Goal: Obtain resource: Download file/media

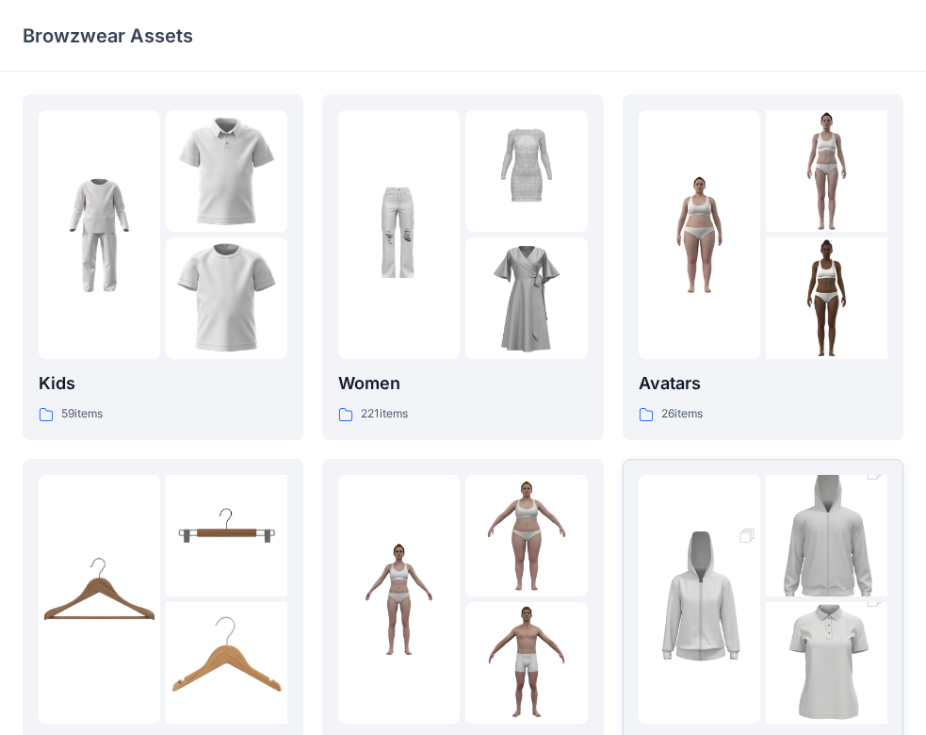
click at [712, 547] on img at bounding box center [700, 599] width 122 height 183
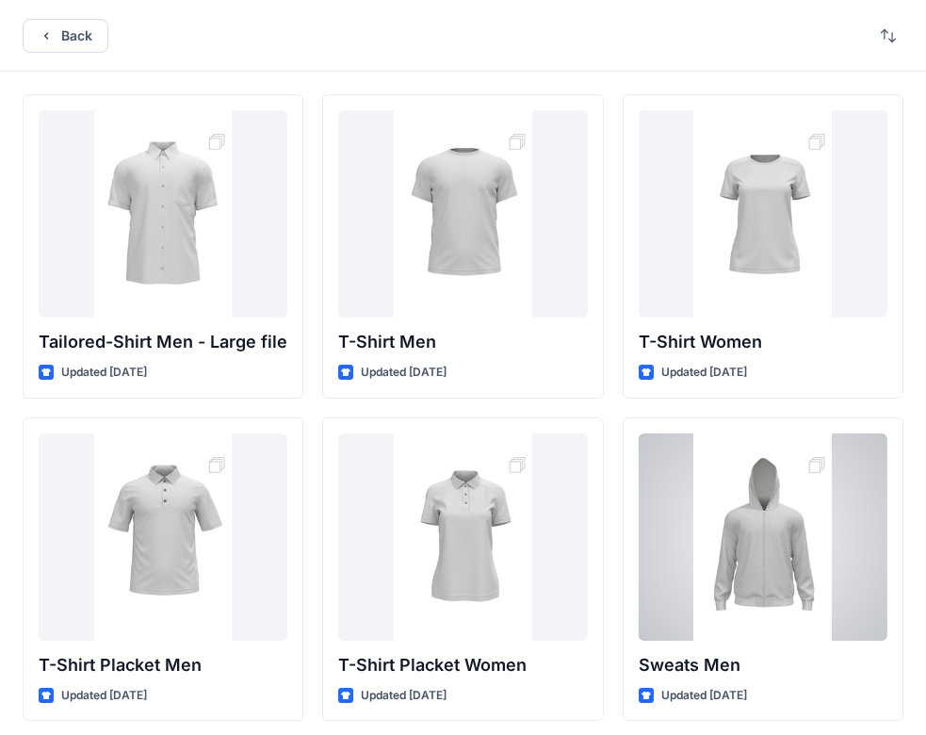
click at [712, 548] on div at bounding box center [763, 536] width 249 height 207
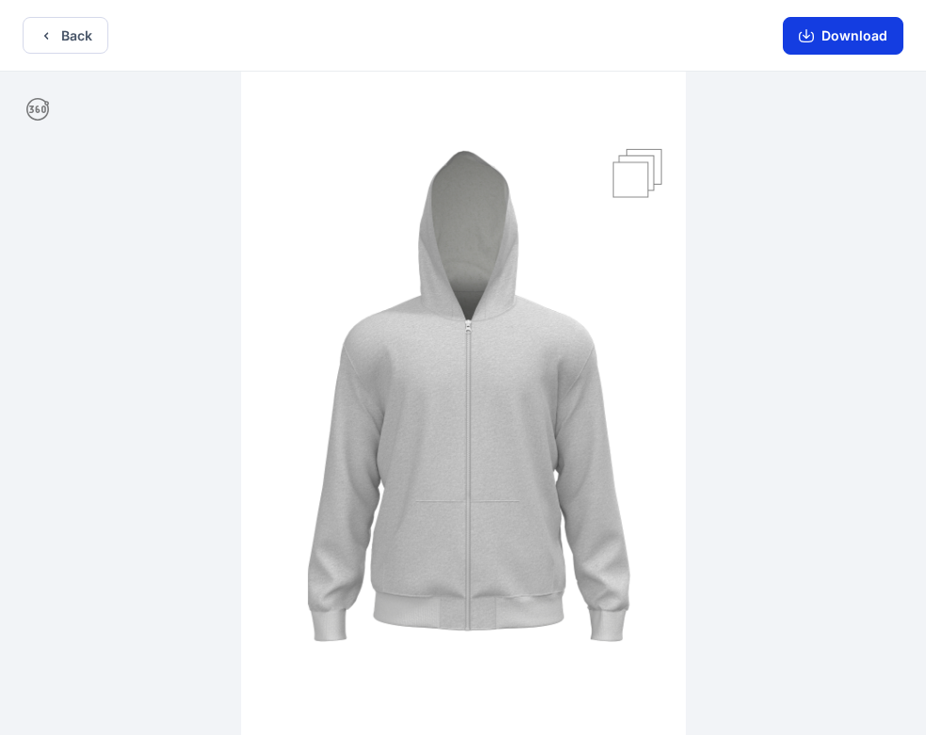
click at [798, 47] on button "Download" at bounding box center [843, 36] width 121 height 38
click at [725, 373] on div at bounding box center [463, 405] width 926 height 667
